Goal: Information Seeking & Learning: Learn about a topic

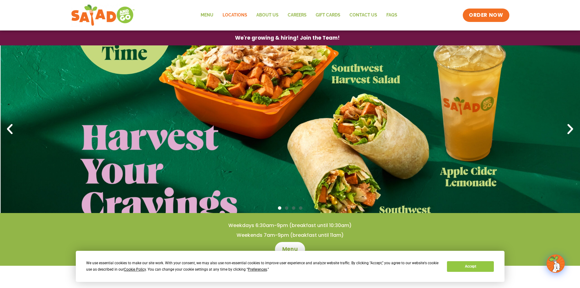
click at [237, 13] on link "Locations" at bounding box center [235, 15] width 34 height 14
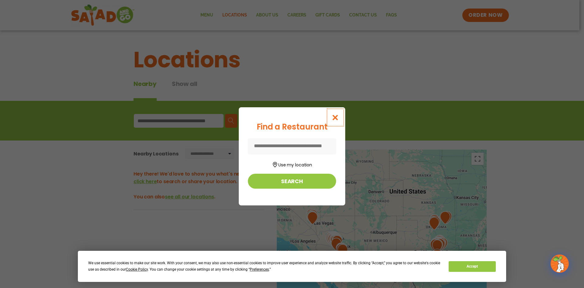
click at [338, 114] on icon "Close modal" at bounding box center [336, 117] width 8 height 6
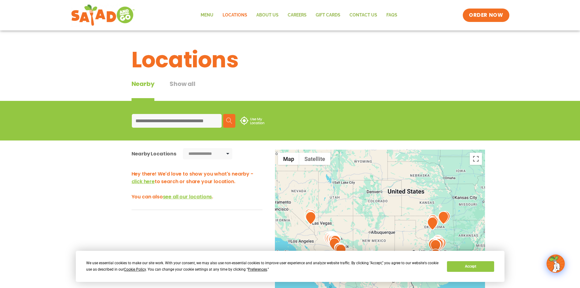
click at [194, 120] on input at bounding box center [177, 121] width 90 height 14
click at [428, 228] on img at bounding box center [432, 223] width 11 height 13
click at [473, 267] on button "Accept" at bounding box center [470, 266] width 47 height 11
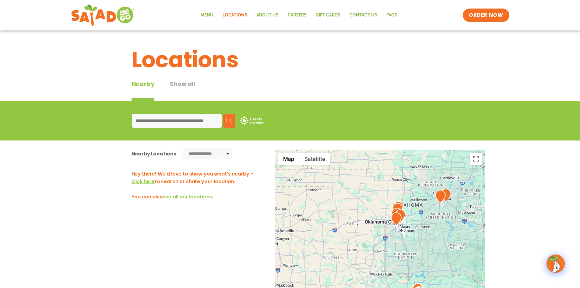
drag, startPoint x: 447, startPoint y: 224, endPoint x: 352, endPoint y: 228, distance: 95.0
click at [339, 226] on div at bounding box center [380, 249] width 210 height 201
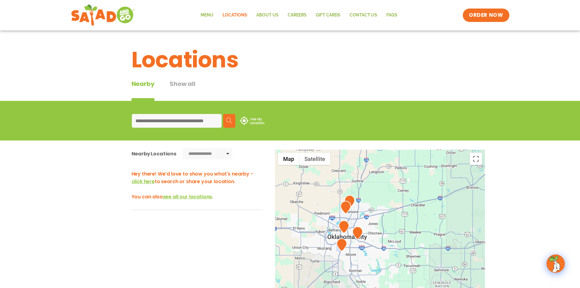
drag, startPoint x: 375, startPoint y: 247, endPoint x: 391, endPoint y: 259, distance: 20.2
click at [391, 259] on div at bounding box center [380, 249] width 210 height 201
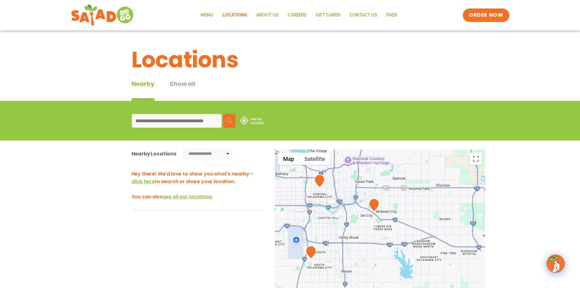
drag, startPoint x: 340, startPoint y: 246, endPoint x: 383, endPoint y: 246, distance: 43.5
click at [383, 246] on div at bounding box center [380, 249] width 210 height 201
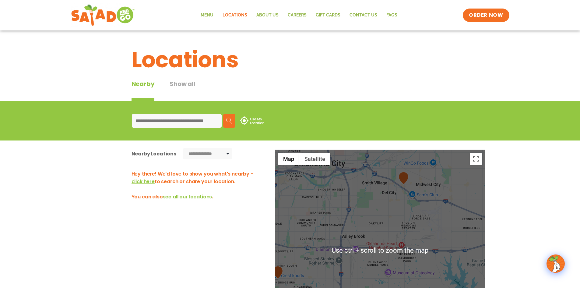
scroll to position [30, 0]
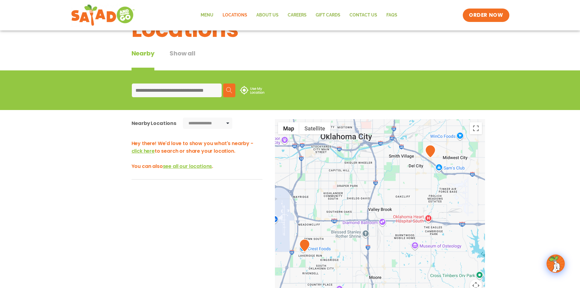
drag, startPoint x: 340, startPoint y: 205, endPoint x: 382, endPoint y: 209, distance: 42.4
click at [382, 209] on div at bounding box center [380, 219] width 210 height 201
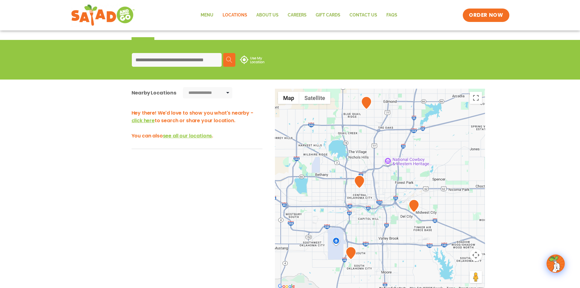
drag, startPoint x: 364, startPoint y: 178, endPoint x: 372, endPoint y: 235, distance: 56.8
click at [372, 235] on div at bounding box center [380, 189] width 210 height 201
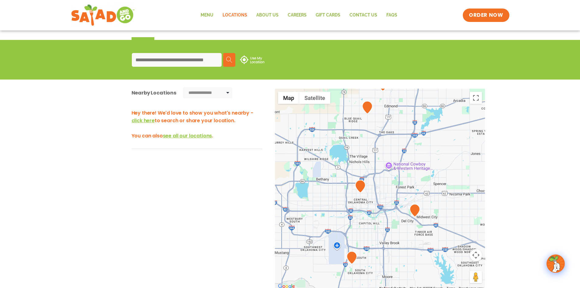
click at [372, 236] on div at bounding box center [380, 189] width 210 height 201
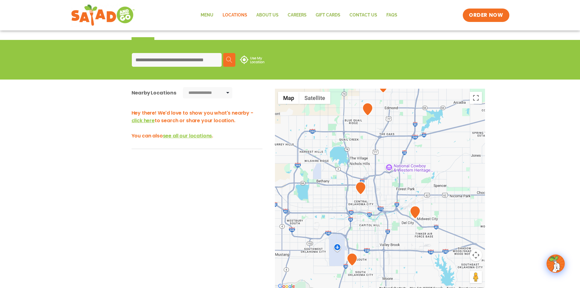
click at [418, 214] on img at bounding box center [415, 211] width 11 height 13
click at [413, 213] on img at bounding box center [415, 211] width 11 height 13
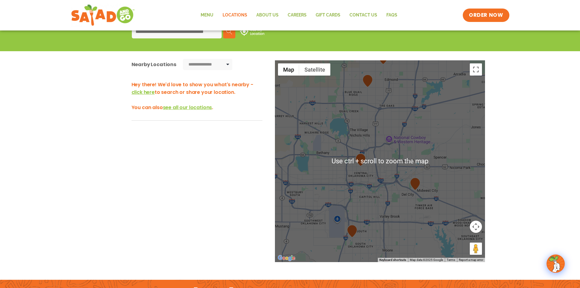
scroll to position [91, 0]
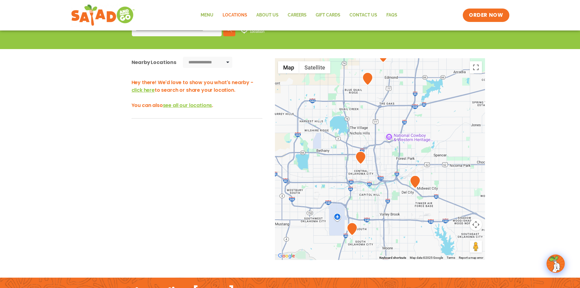
click at [145, 90] on span "click here" at bounding box center [142, 89] width 23 height 7
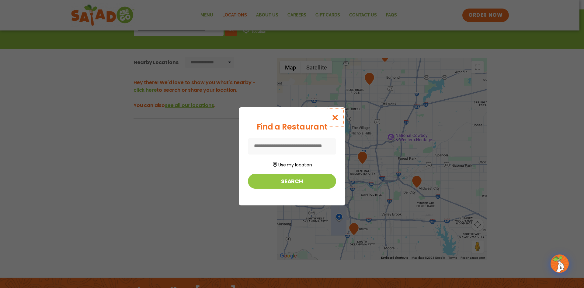
click at [331, 119] on button "Close modal" at bounding box center [336, 117] width 20 height 20
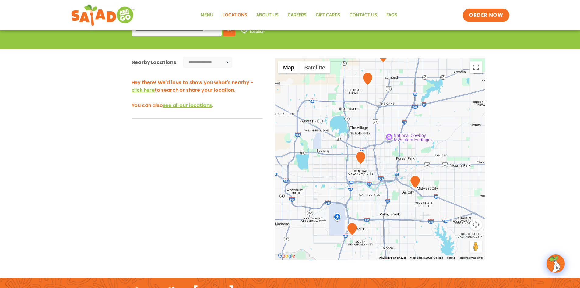
click at [417, 185] on img at bounding box center [415, 181] width 11 height 13
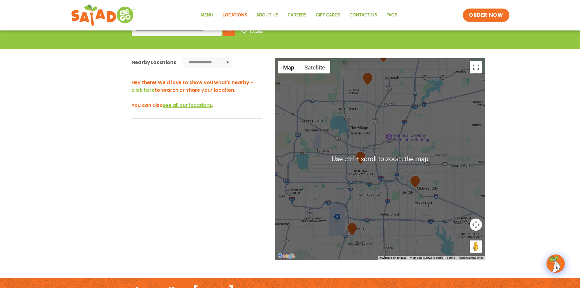
click at [413, 188] on div at bounding box center [380, 158] width 210 height 201
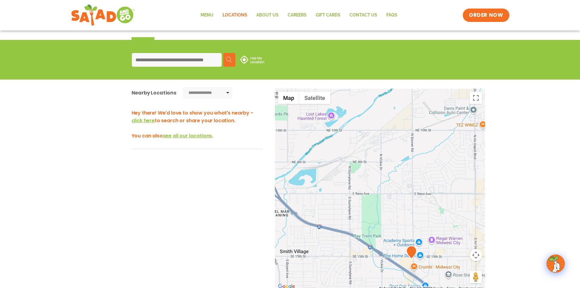
click at [411, 254] on img at bounding box center [411, 251] width 11 height 13
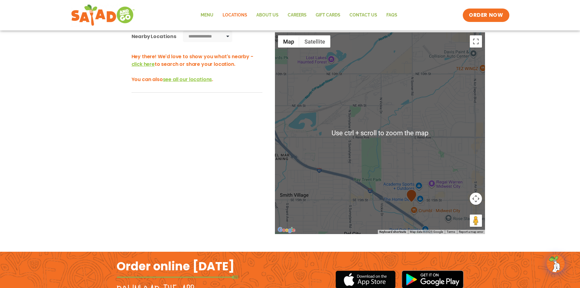
scroll to position [122, 0]
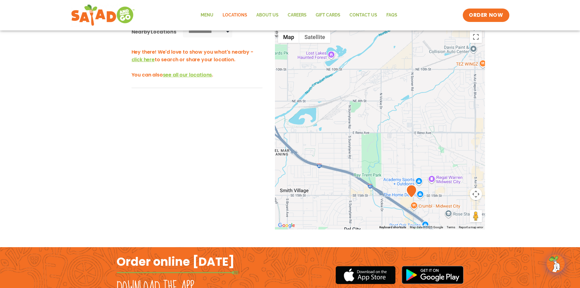
click at [413, 191] on img at bounding box center [411, 190] width 11 height 13
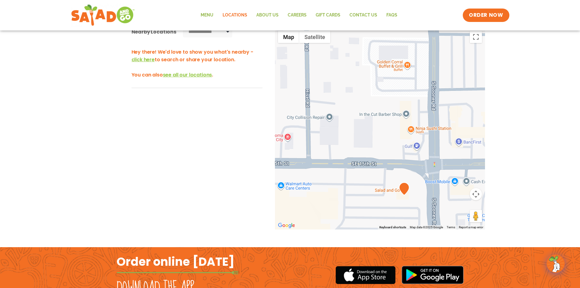
click at [392, 191] on div at bounding box center [380, 128] width 210 height 201
click at [388, 157] on div "Salad and Go" at bounding box center [398, 159] width 55 height 5
click at [204, 11] on link "Menu" at bounding box center [207, 15] width 22 height 14
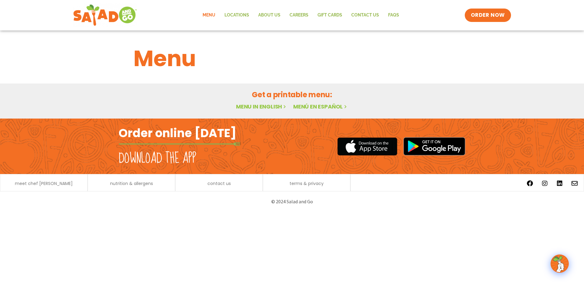
click at [263, 107] on link "Menu in English" at bounding box center [261, 107] width 51 height 8
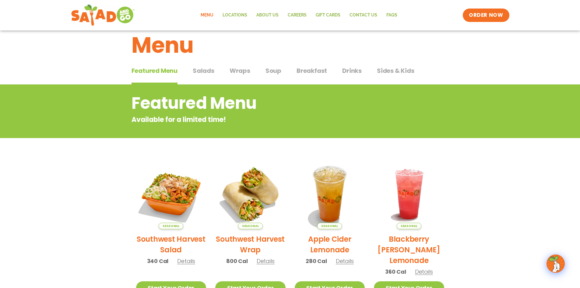
scroll to position [12, 0]
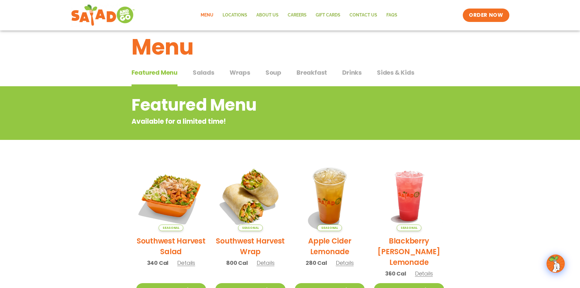
click at [191, 70] on div "Featured Menu Featured Menu Salads Salads Wraps Wraps Soup Soup Breakfast Break…" at bounding box center [289, 76] width 317 height 21
click at [200, 72] on span "Salads" at bounding box center [204, 72] width 22 height 9
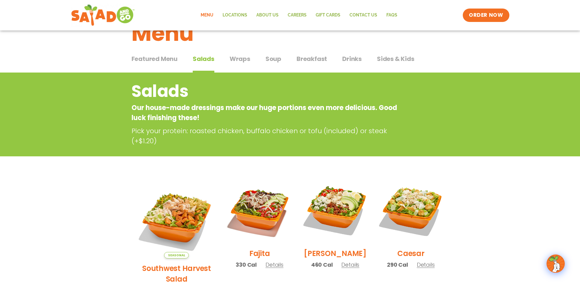
scroll to position [12, 0]
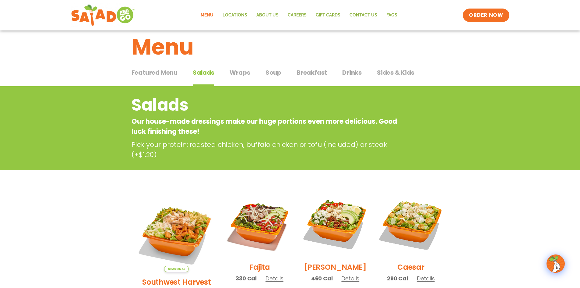
click at [231, 70] on span "Wraps" at bounding box center [239, 72] width 21 height 9
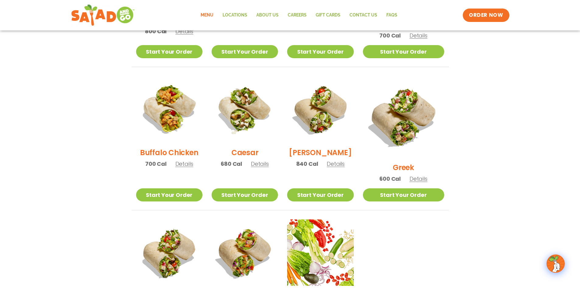
scroll to position [285, 0]
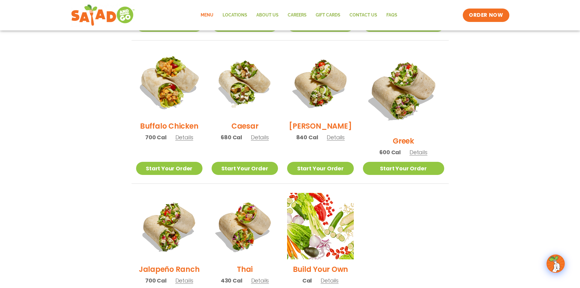
click at [165, 90] on img at bounding box center [169, 83] width 78 height 78
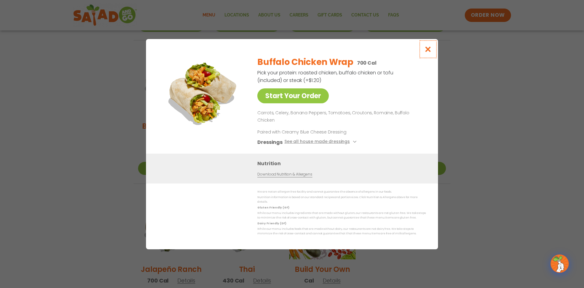
click at [427, 52] on icon "Close modal" at bounding box center [428, 49] width 8 height 6
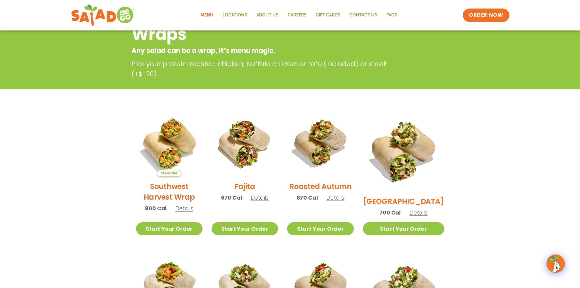
scroll to position [0, 0]
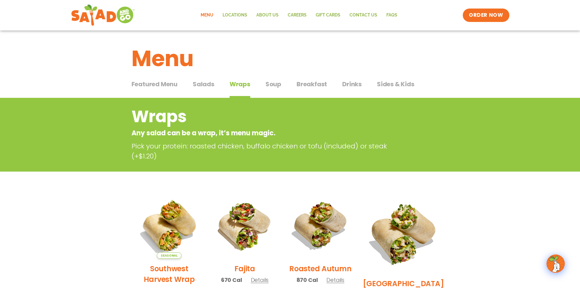
click at [272, 78] on div "Featured Menu Featured Menu Salads Salads Wraps Wraps Soup Soup Breakfast Break…" at bounding box center [289, 87] width 317 height 21
click at [273, 81] on span "Soup" at bounding box center [273, 83] width 16 height 9
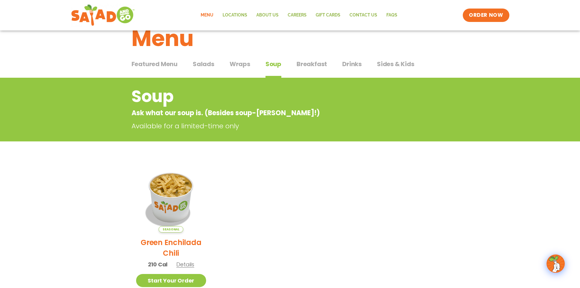
scroll to position [30, 0]
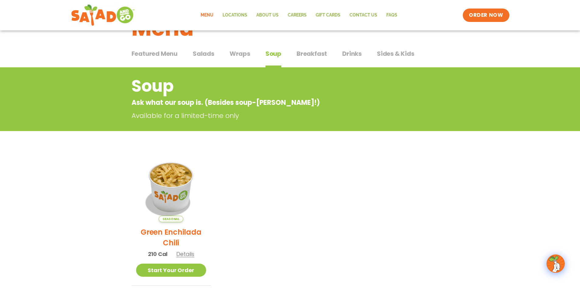
click at [312, 55] on span "Breakfast" at bounding box center [311, 53] width 30 height 9
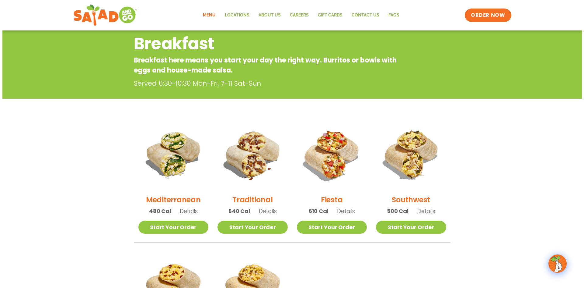
scroll to position [91, 0]
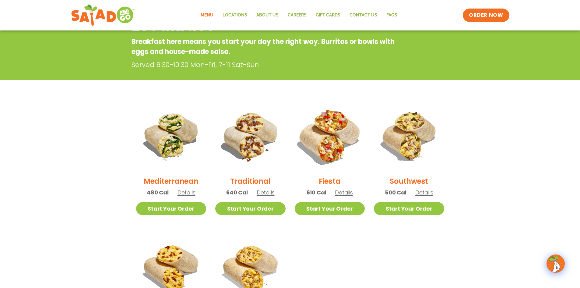
click at [312, 138] on img at bounding box center [329, 136] width 82 height 82
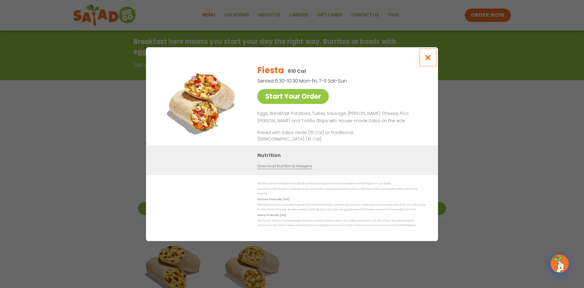
click at [431, 56] on icon "Close modal" at bounding box center [428, 57] width 8 height 6
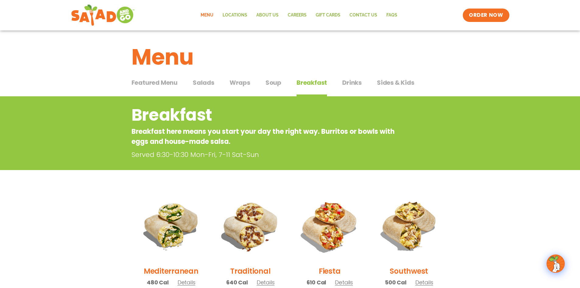
scroll to position [0, 0]
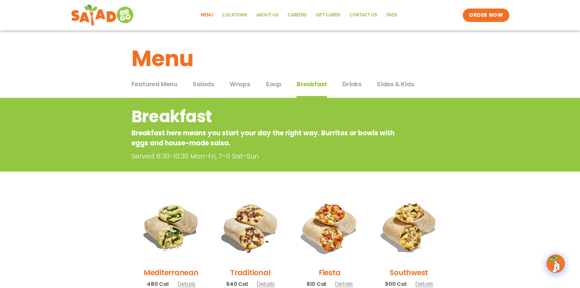
click at [352, 86] on span "Drinks" at bounding box center [351, 83] width 19 height 9
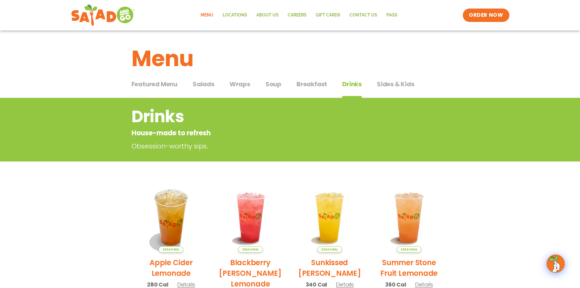
click at [392, 78] on div "Featured Menu Featured Menu Salads Salads Wraps Wraps Soup Soup Breakfast Break…" at bounding box center [289, 87] width 317 height 21
click at [393, 83] on span "Sides & Kids" at bounding box center [395, 83] width 37 height 9
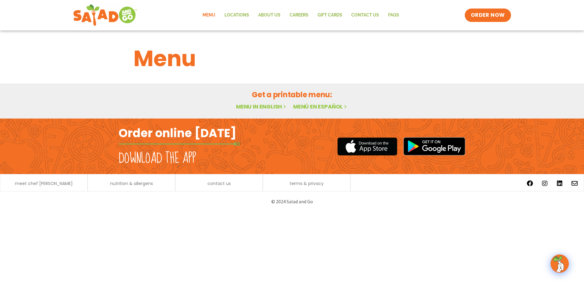
click at [263, 107] on link "Menu in English" at bounding box center [261, 107] width 51 height 8
click at [49, 184] on span "meet chef [PERSON_NAME]" at bounding box center [44, 183] width 58 height 4
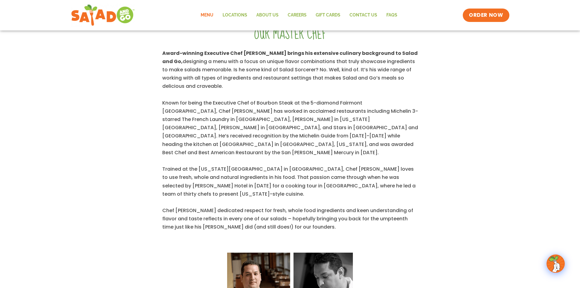
scroll to position [205, 0]
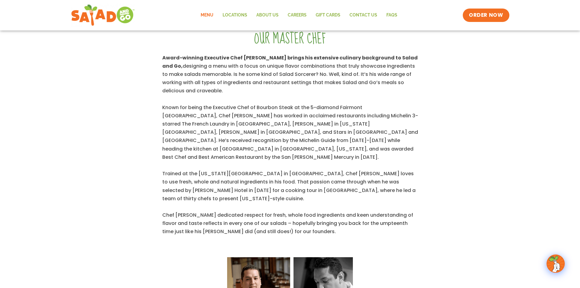
click at [212, 13] on link "Menu" at bounding box center [207, 15] width 22 height 14
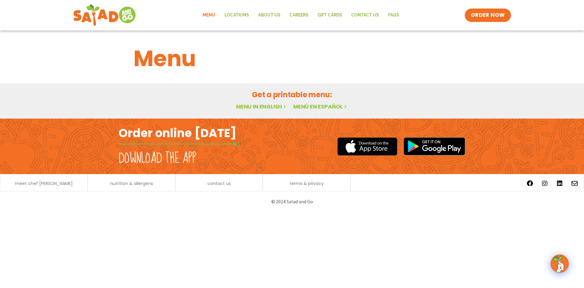
click at [182, 159] on h2 "Download the app" at bounding box center [158, 158] width 78 height 17
click at [192, 133] on h2 "Order online [DATE]" at bounding box center [178, 132] width 118 height 15
